Goal: Transaction & Acquisition: Obtain resource

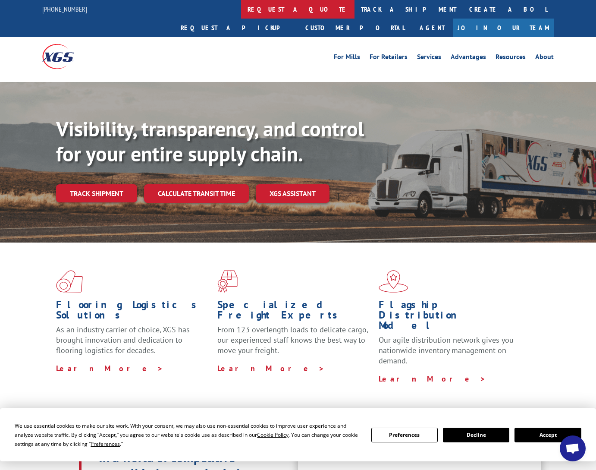
click at [241, 12] on link "request a quote" at bounding box center [297, 9] width 113 height 19
